Goal: Task Accomplishment & Management: Use online tool/utility

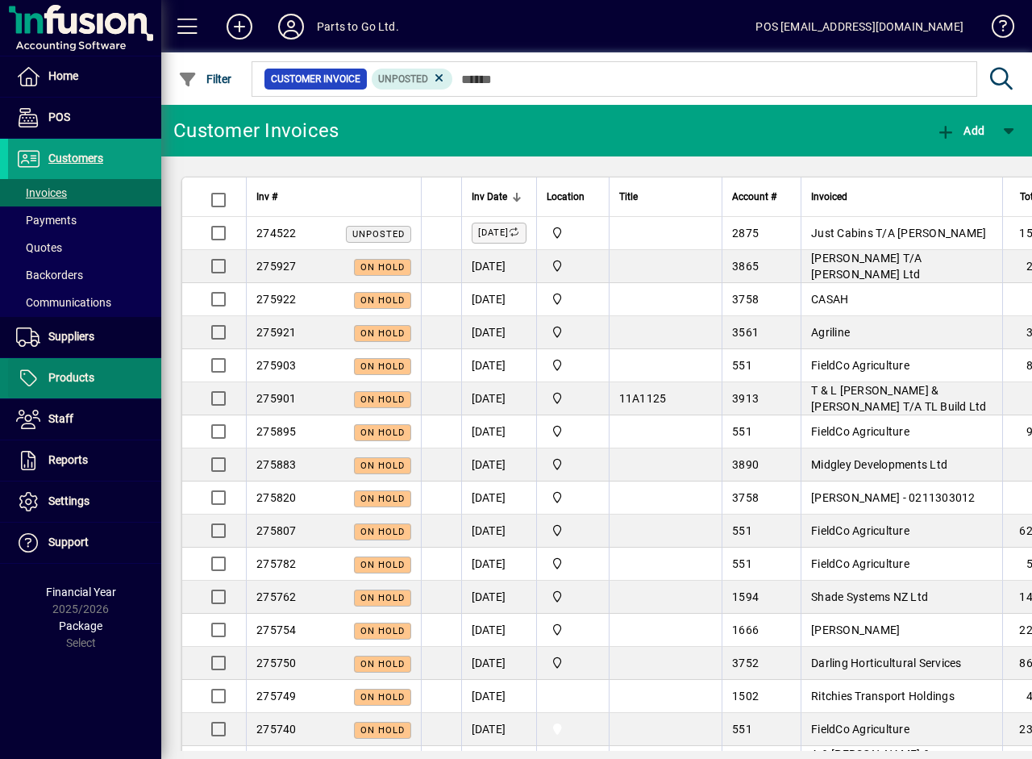
click at [62, 375] on span "Products" at bounding box center [71, 377] width 46 height 13
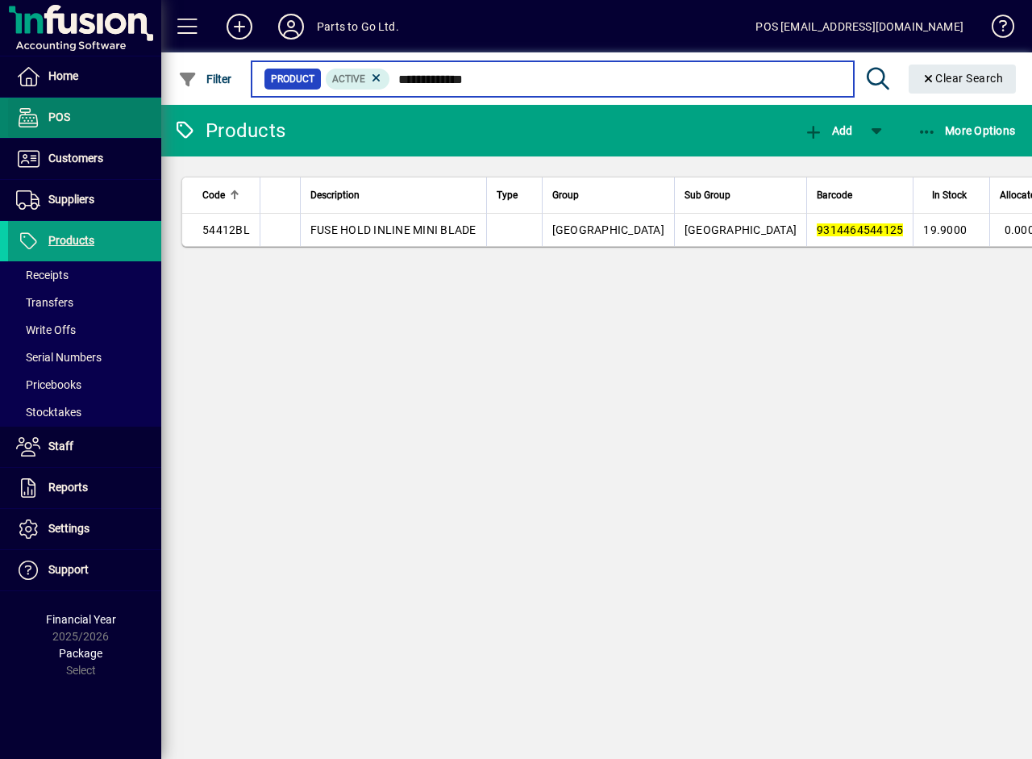
type input "**********"
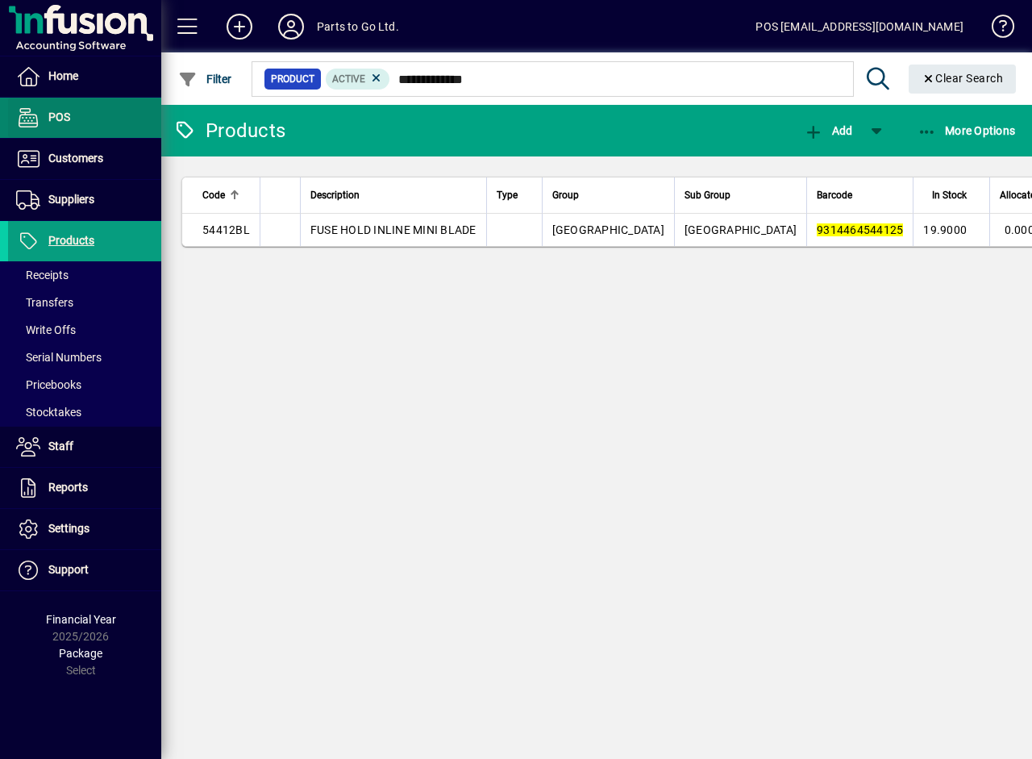
click at [68, 125] on span "POS" at bounding box center [39, 117] width 62 height 19
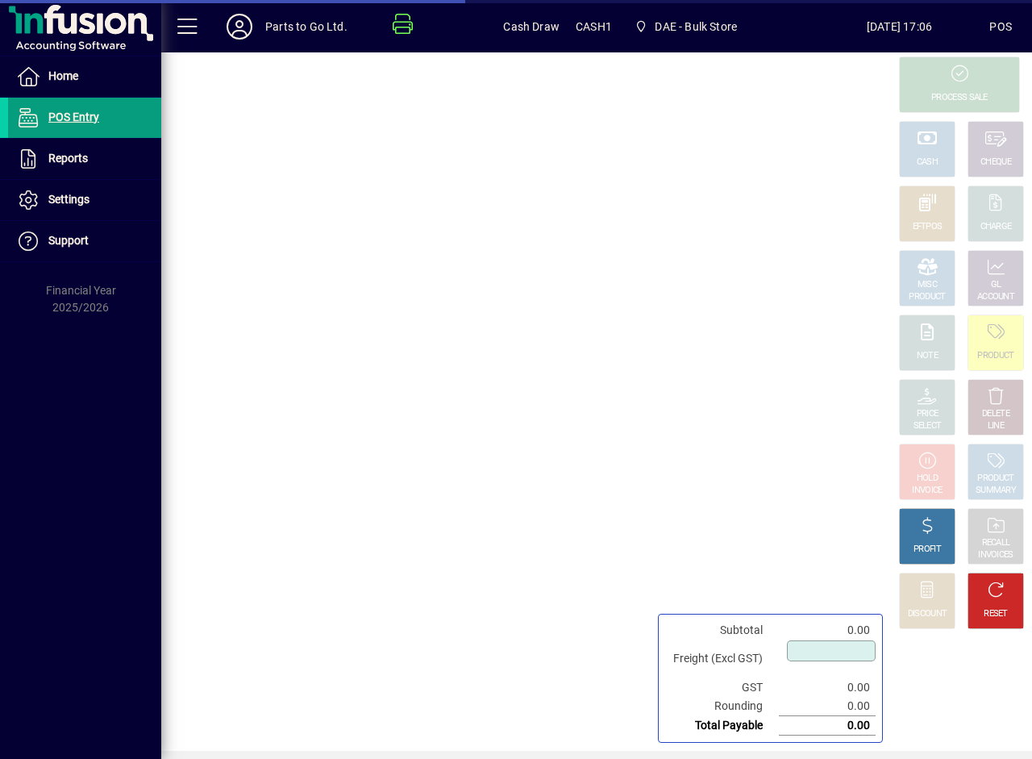
type input "****"
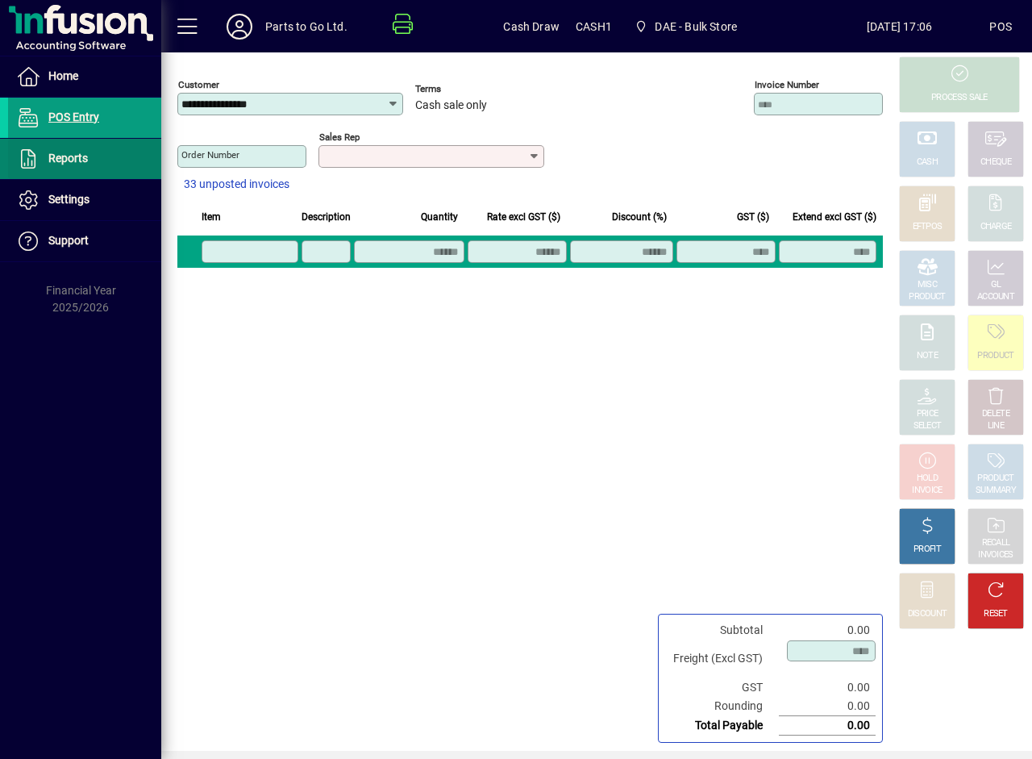
click at [59, 164] on span "Reports" at bounding box center [68, 158] width 40 height 13
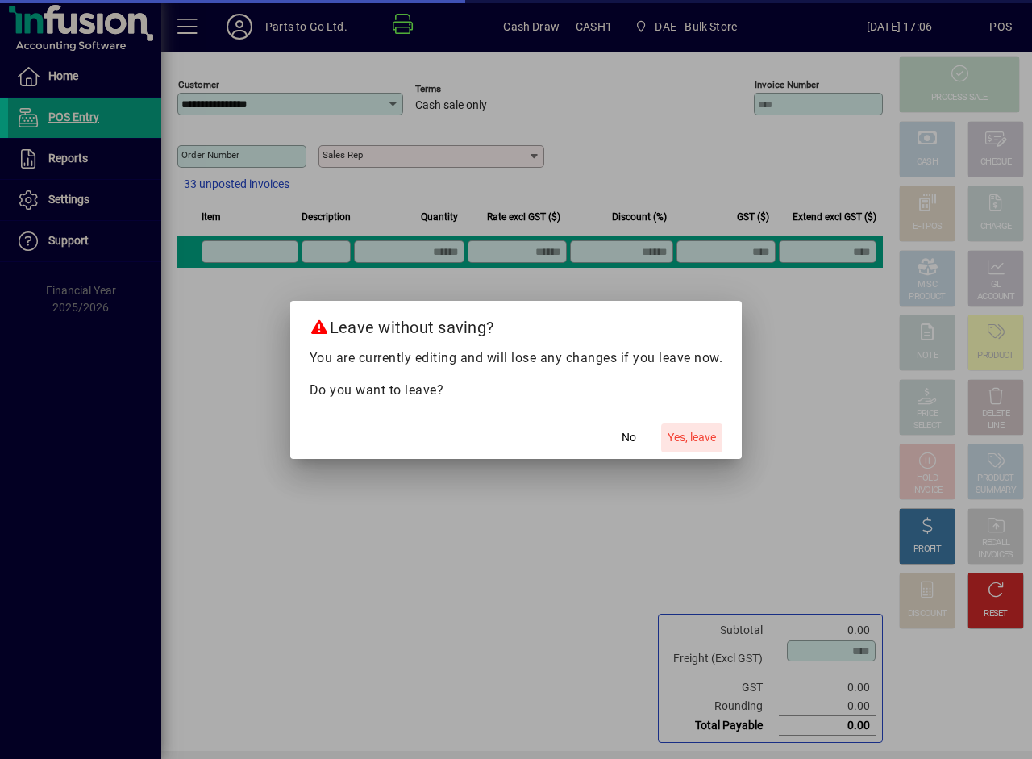
click at [680, 435] on span "Yes, leave" at bounding box center [692, 437] width 48 height 17
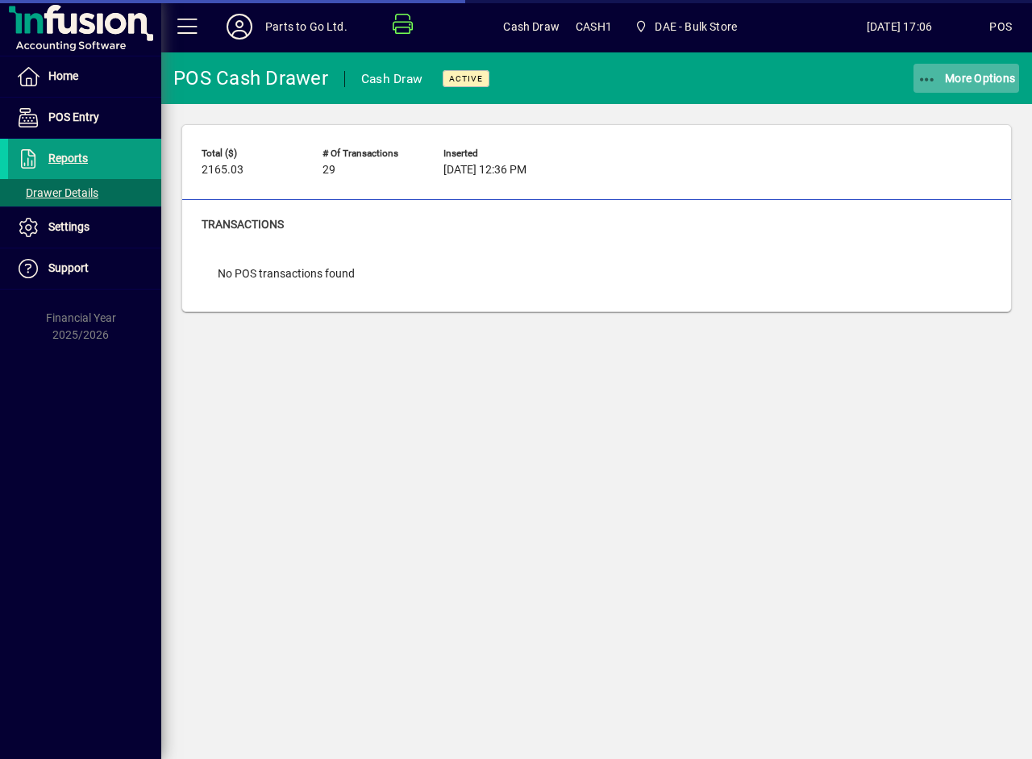
click at [980, 76] on span "More Options" at bounding box center [967, 78] width 98 height 13
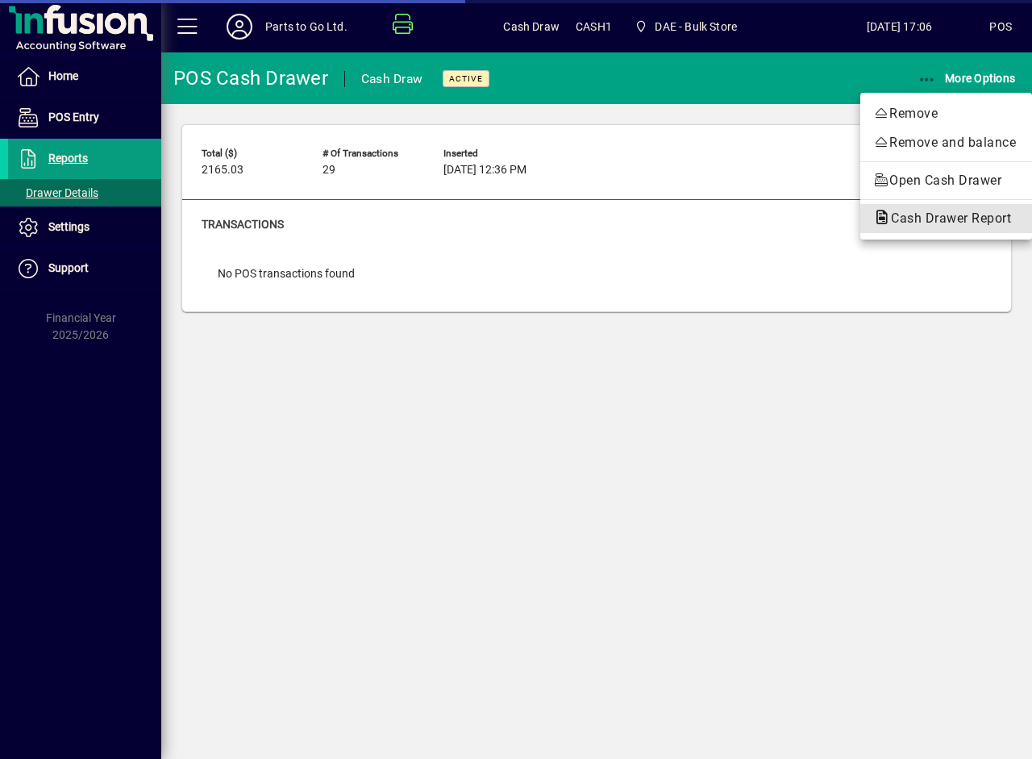
click at [937, 217] on span "Cash Drawer Report" at bounding box center [946, 217] width 146 height 15
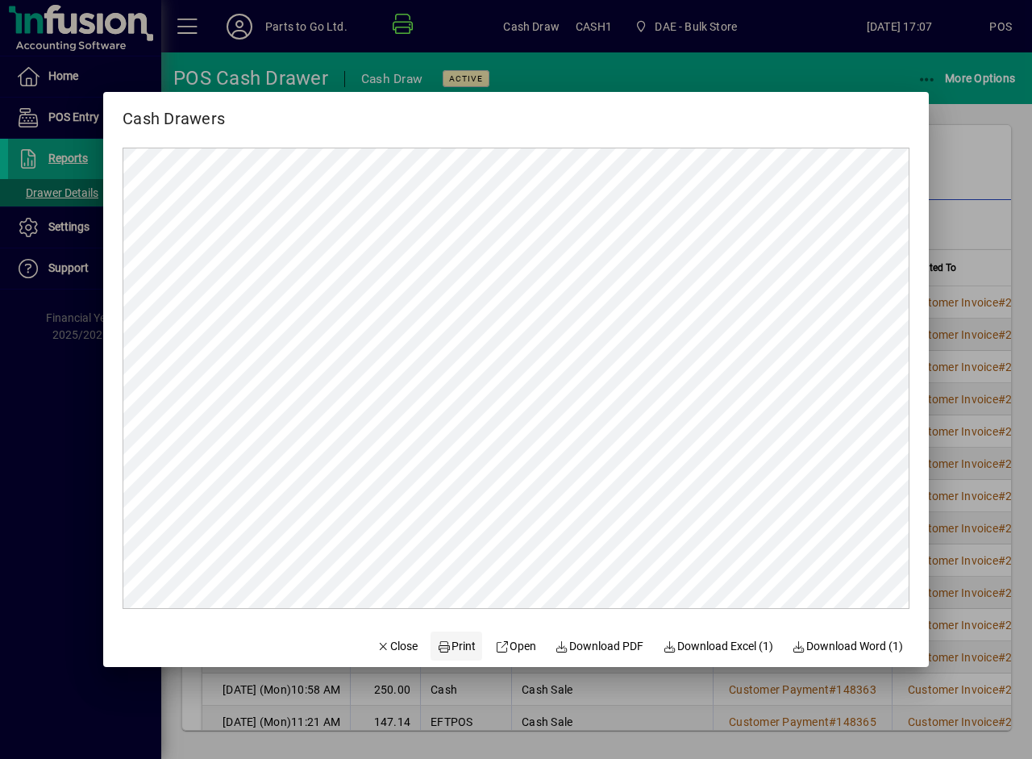
click at [452, 643] on span "Print" at bounding box center [456, 646] width 39 height 17
click at [976, 144] on div at bounding box center [516, 379] width 1032 height 759
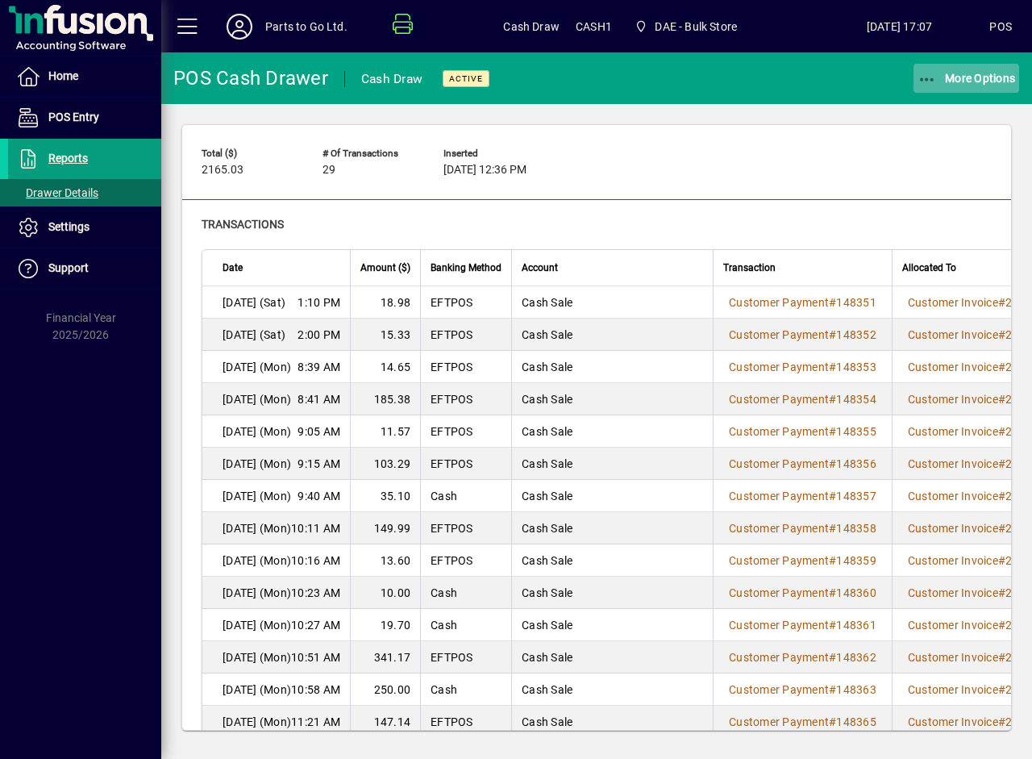
click at [976, 87] on span "button" at bounding box center [967, 78] width 106 height 39
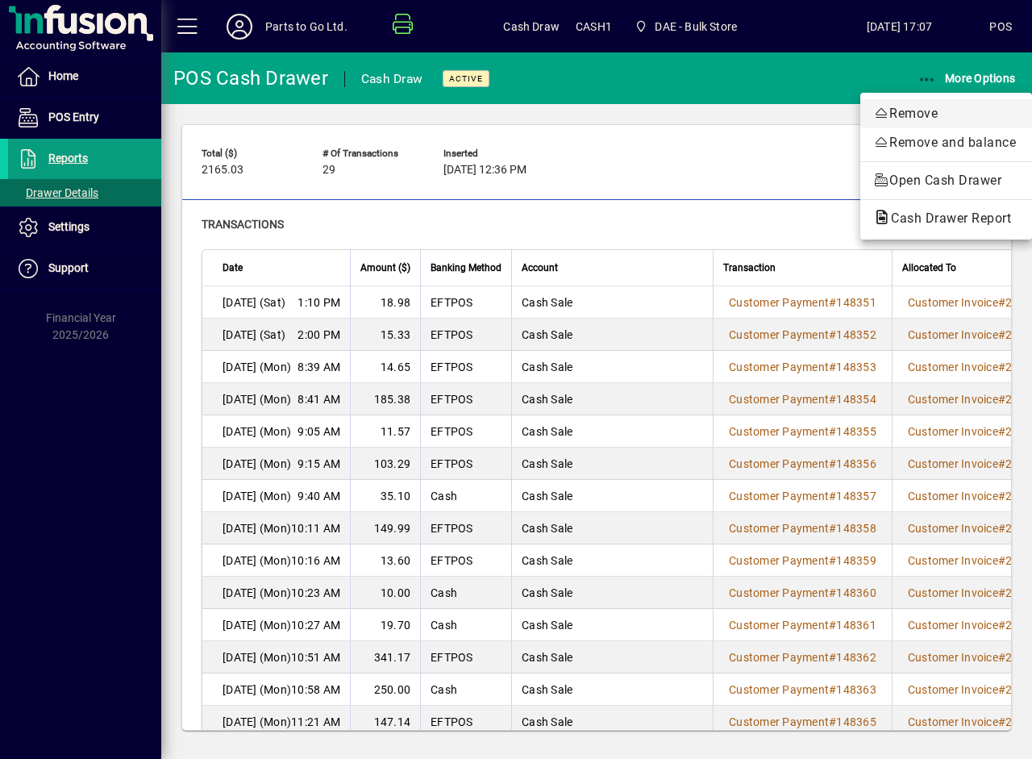
click at [922, 111] on span "Remove" at bounding box center [946, 113] width 146 height 19
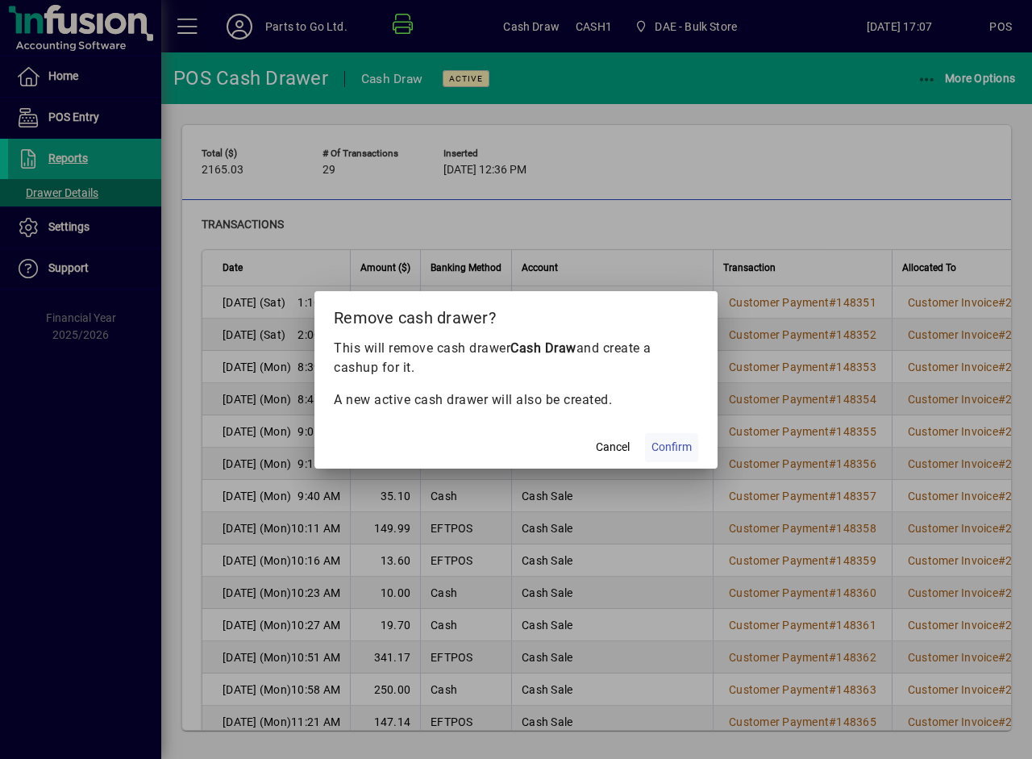
click at [678, 439] on span "Confirm" at bounding box center [671, 447] width 40 height 17
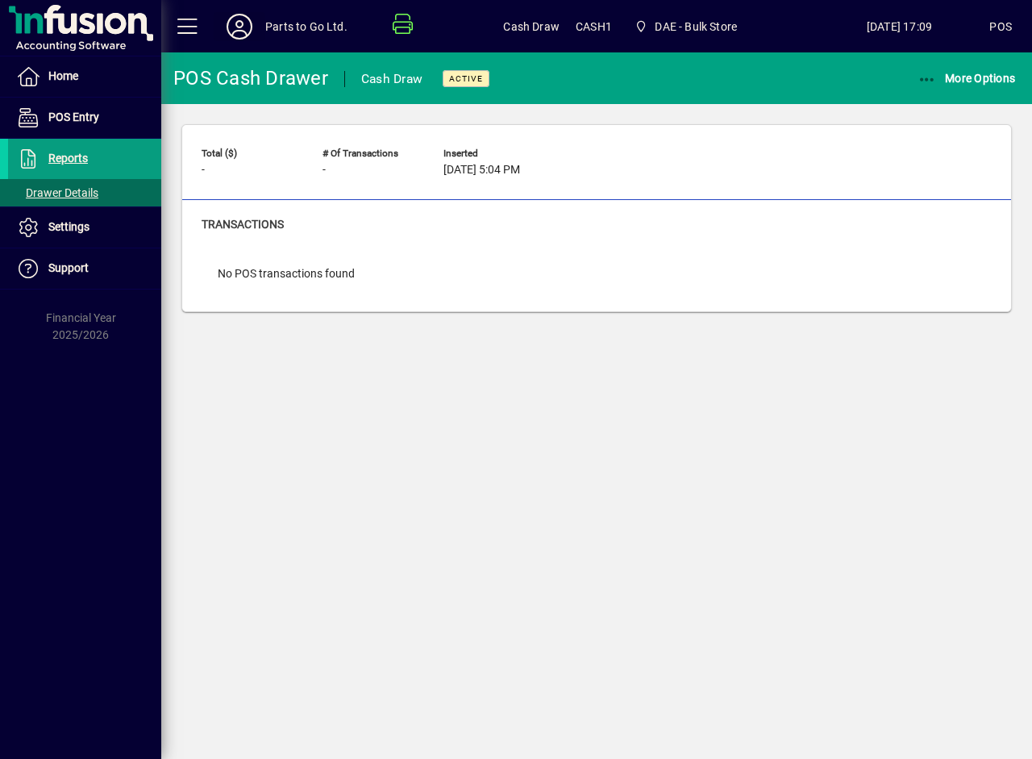
click at [246, 17] on icon at bounding box center [239, 27] width 32 height 26
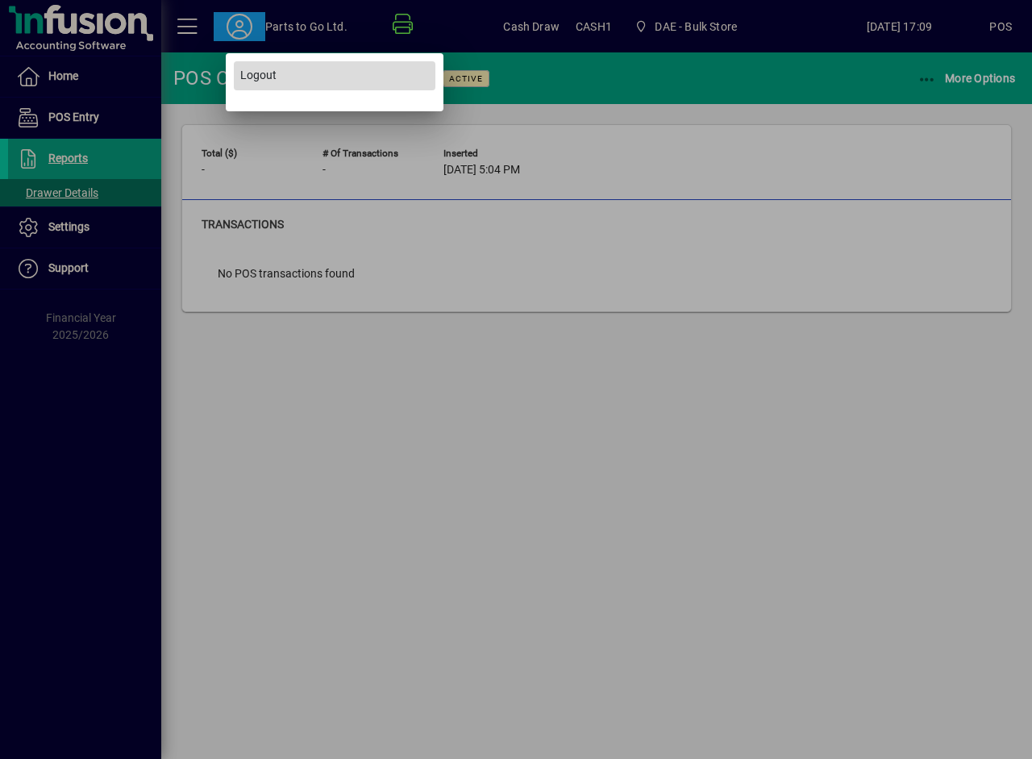
click at [275, 77] on span "Logout" at bounding box center [258, 75] width 36 height 17
